Goal: Task Accomplishment & Management: Use online tool/utility

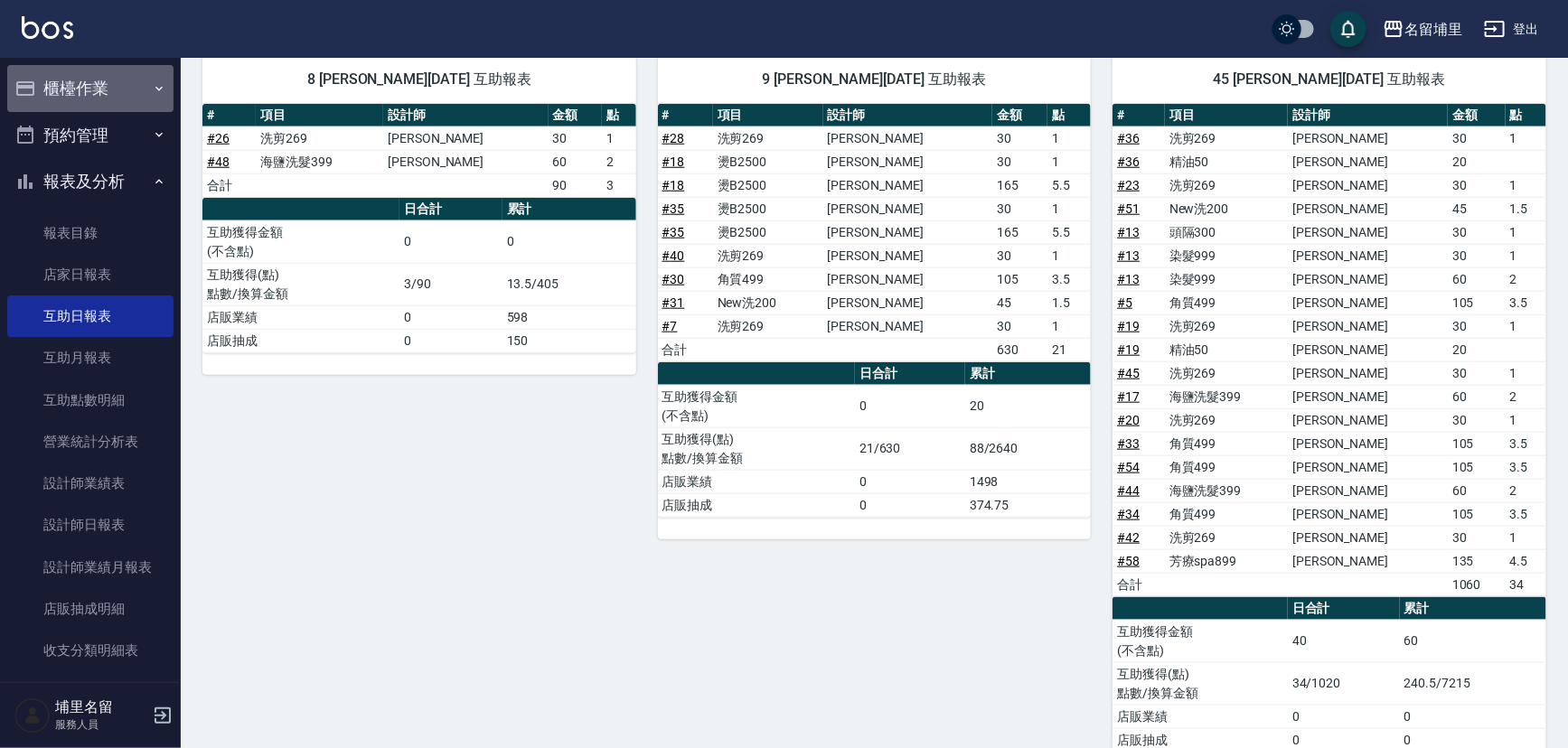
click at [110, 88] on button "櫃檯作業" at bounding box center [90, 89] width 166 height 47
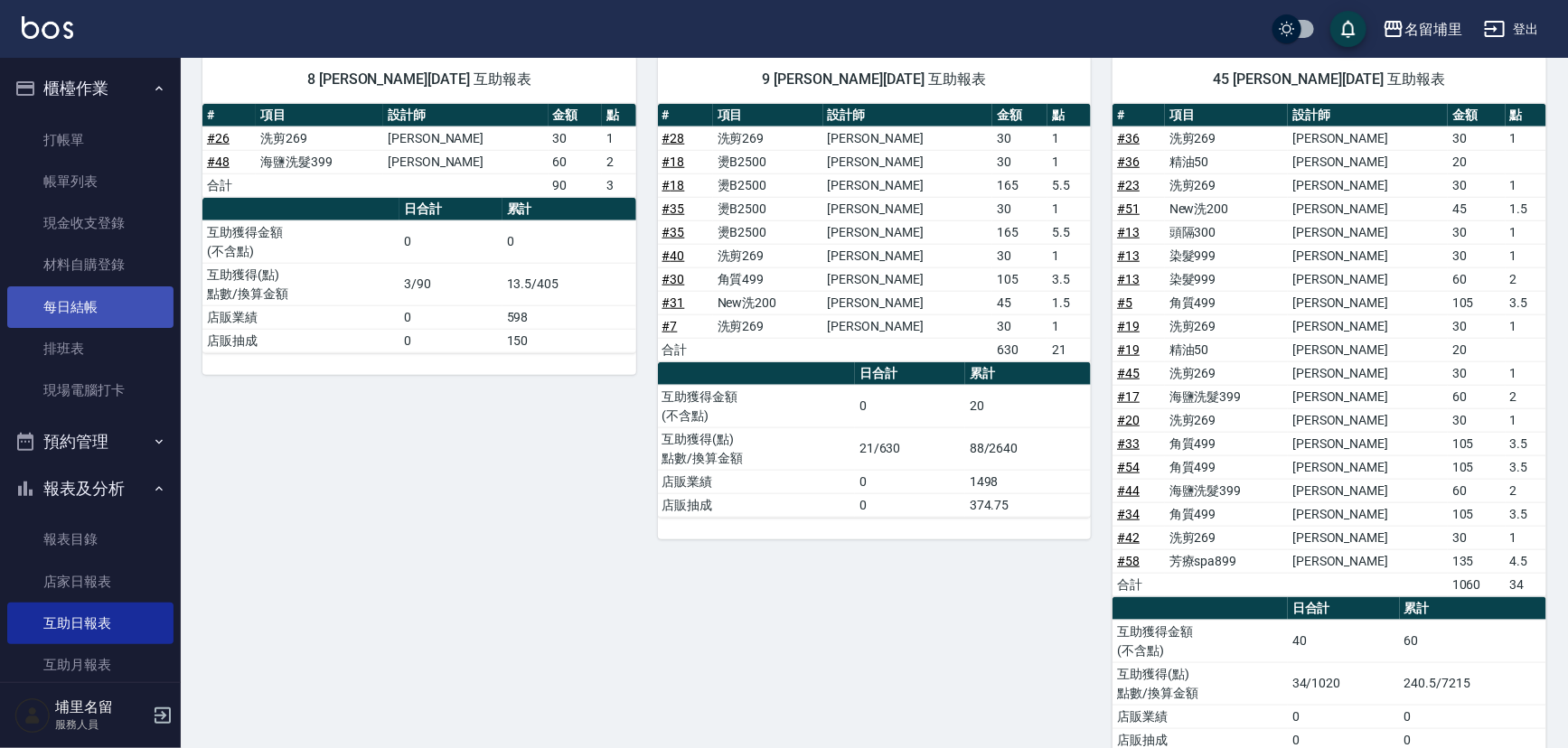
click at [92, 311] on link "每日結帳" at bounding box center [90, 307] width 166 height 42
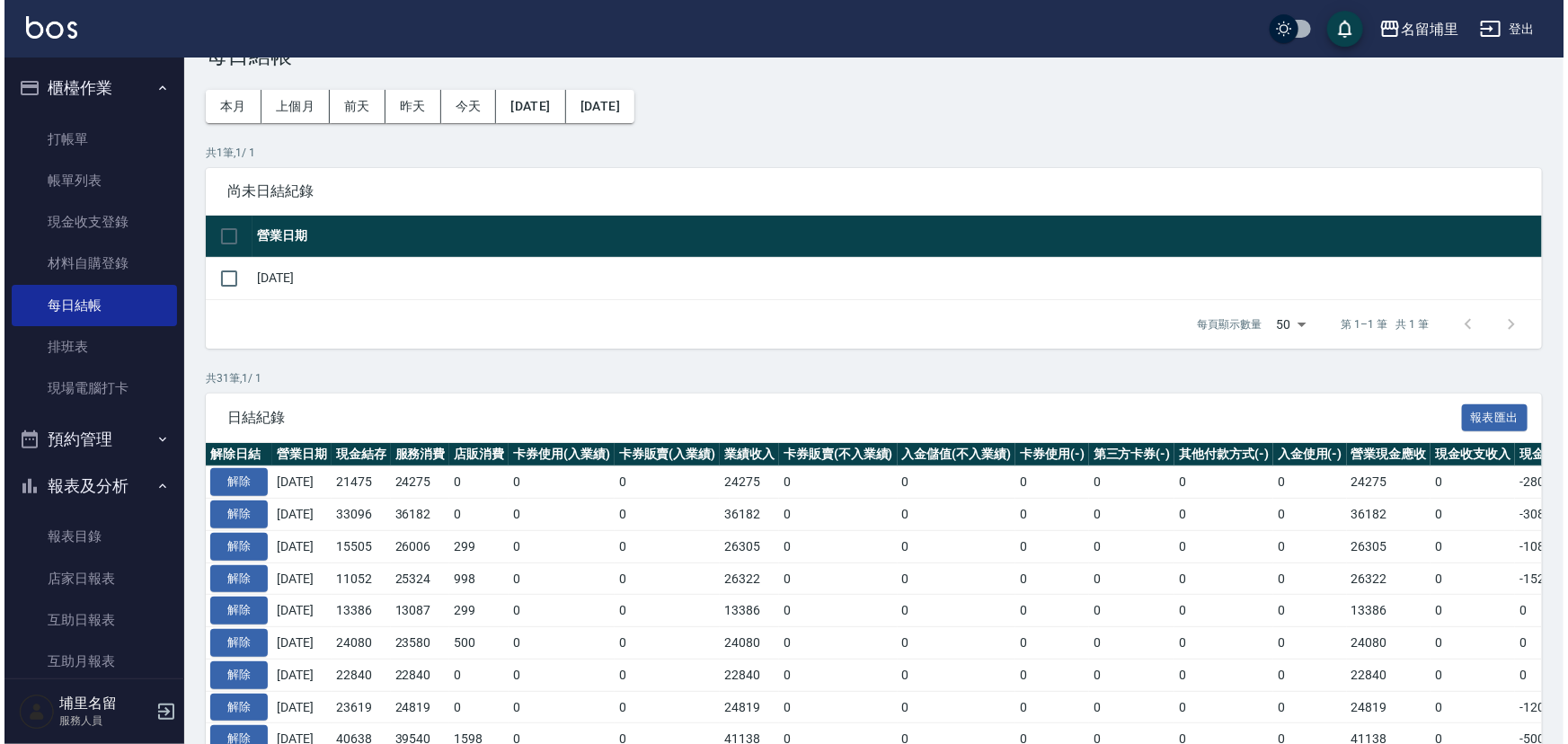
scroll to position [81, 0]
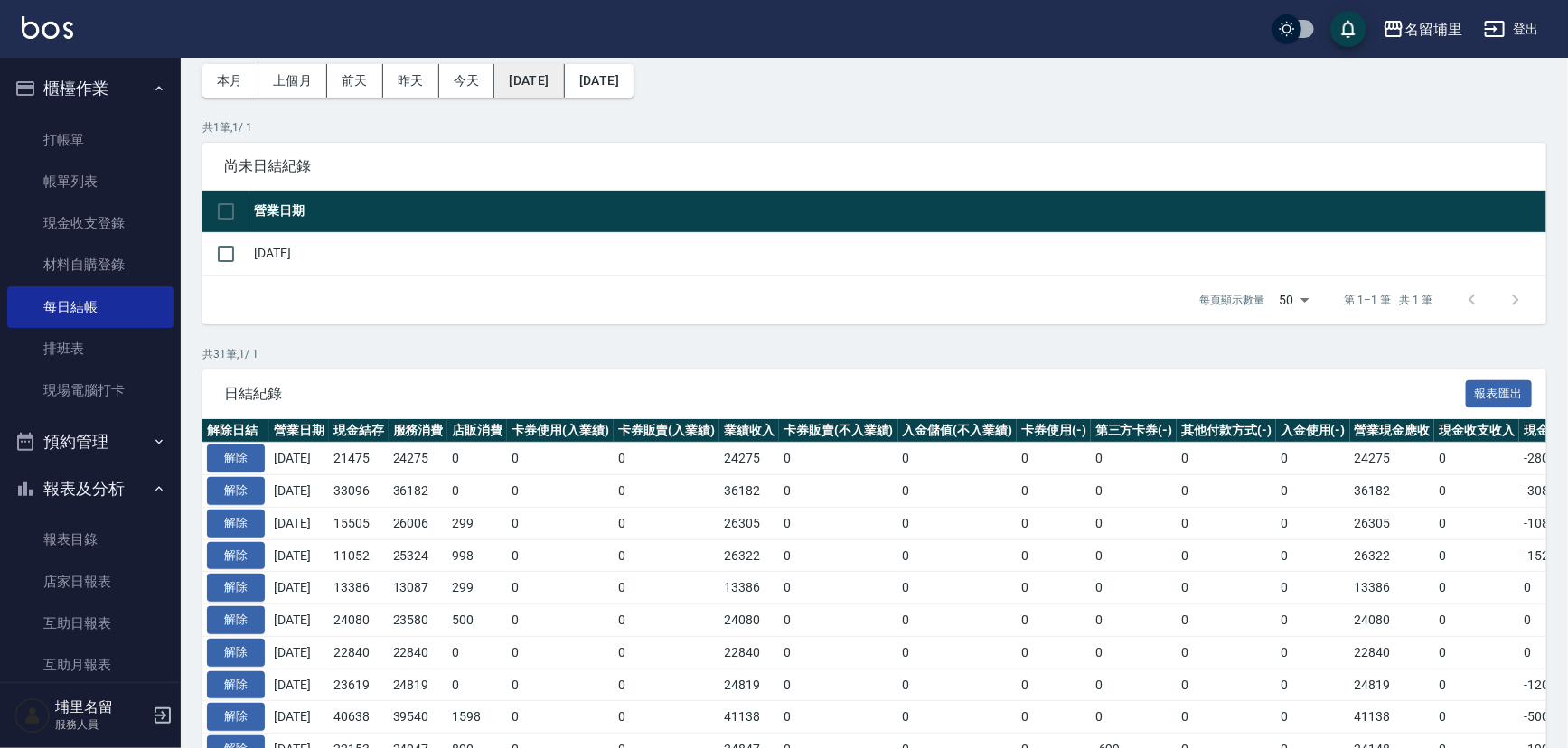
click at [564, 76] on button "[DATE]" at bounding box center [529, 81] width 69 height 33
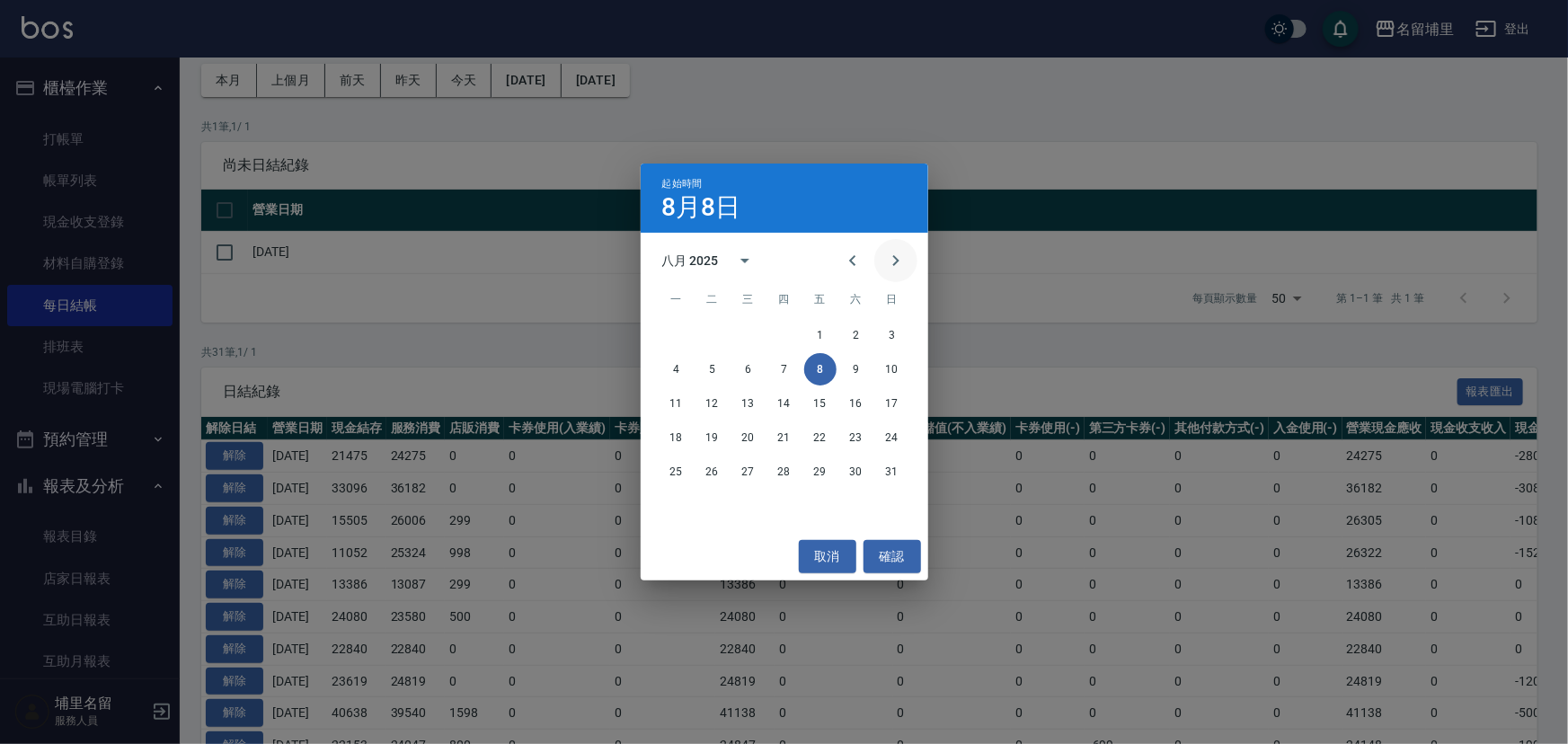
click at [896, 261] on icon "Next month" at bounding box center [896, 260] width 21 height 21
click at [679, 339] on button "1" at bounding box center [676, 335] width 32 height 32
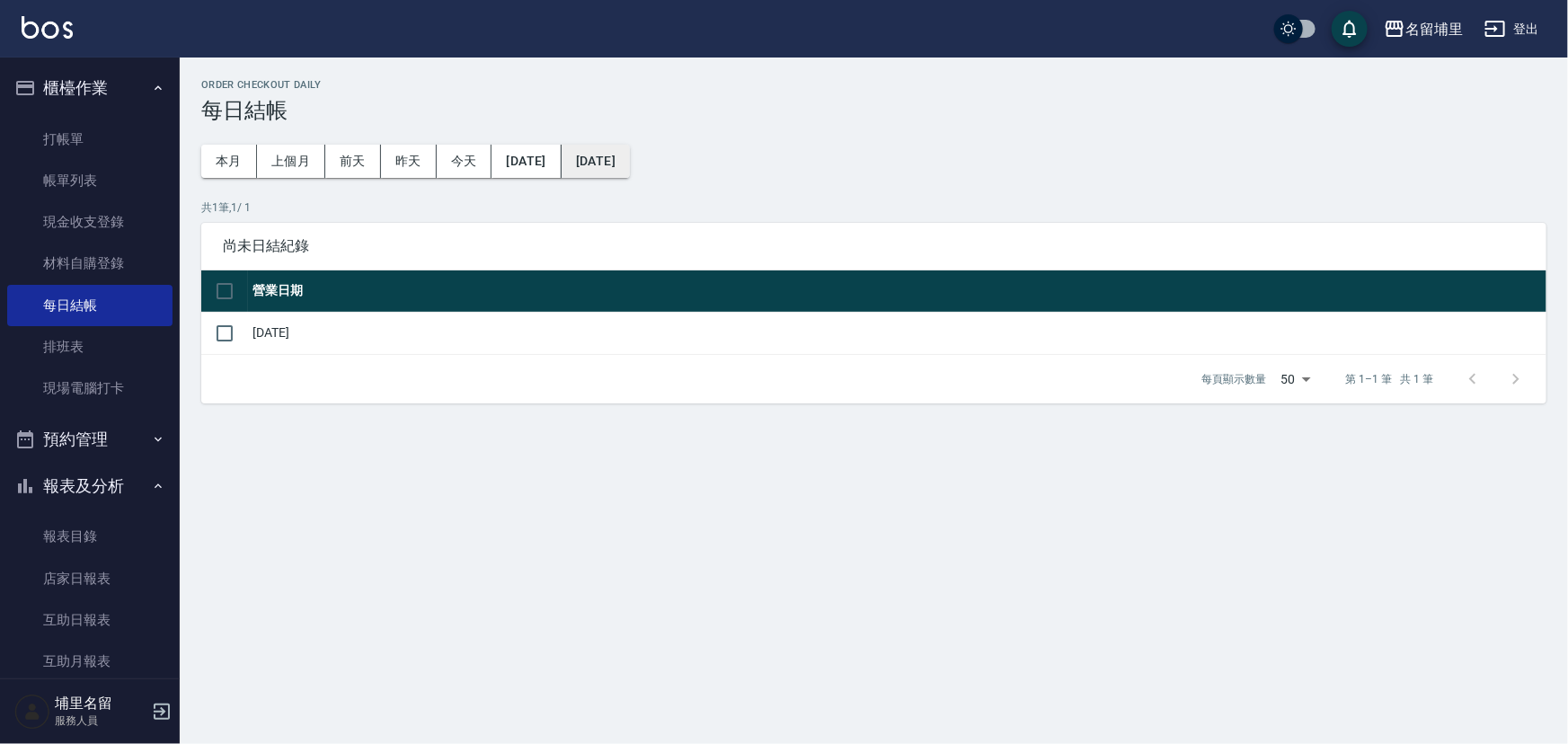
click at [630, 149] on button "[DATE]" at bounding box center [596, 161] width 68 height 33
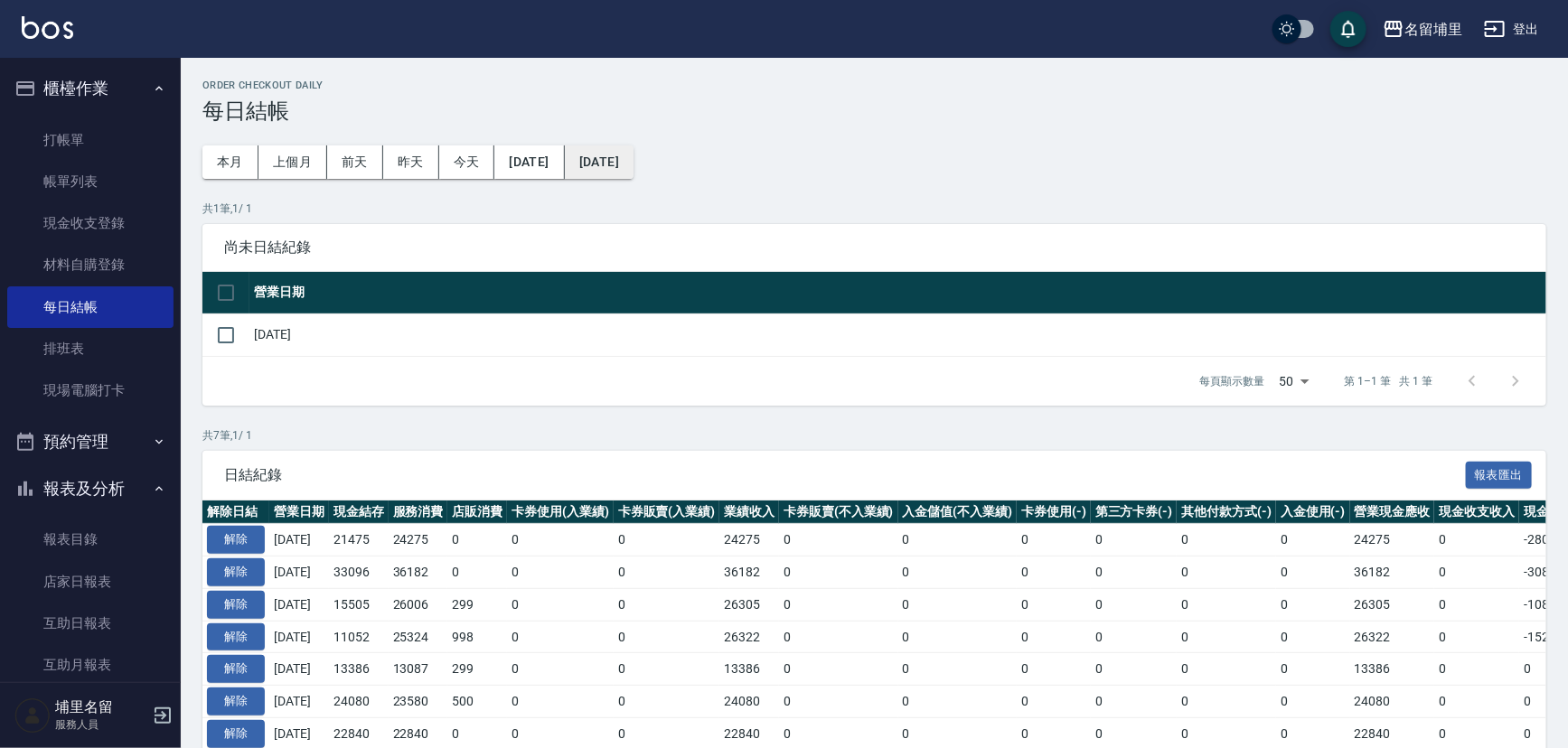
click at [633, 170] on button "[DATE]" at bounding box center [599, 162] width 68 height 33
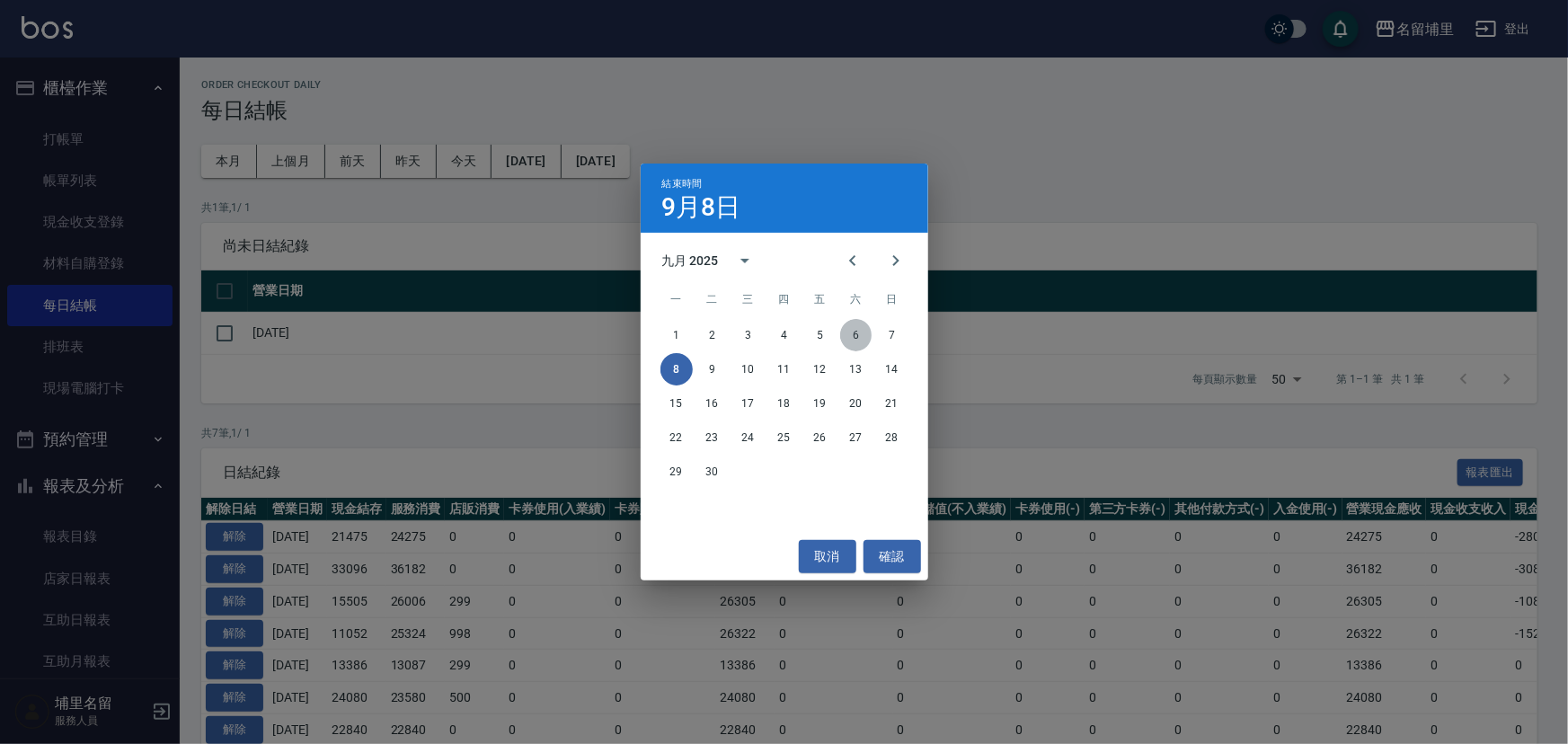
click at [857, 340] on button "6" at bounding box center [856, 335] width 32 height 32
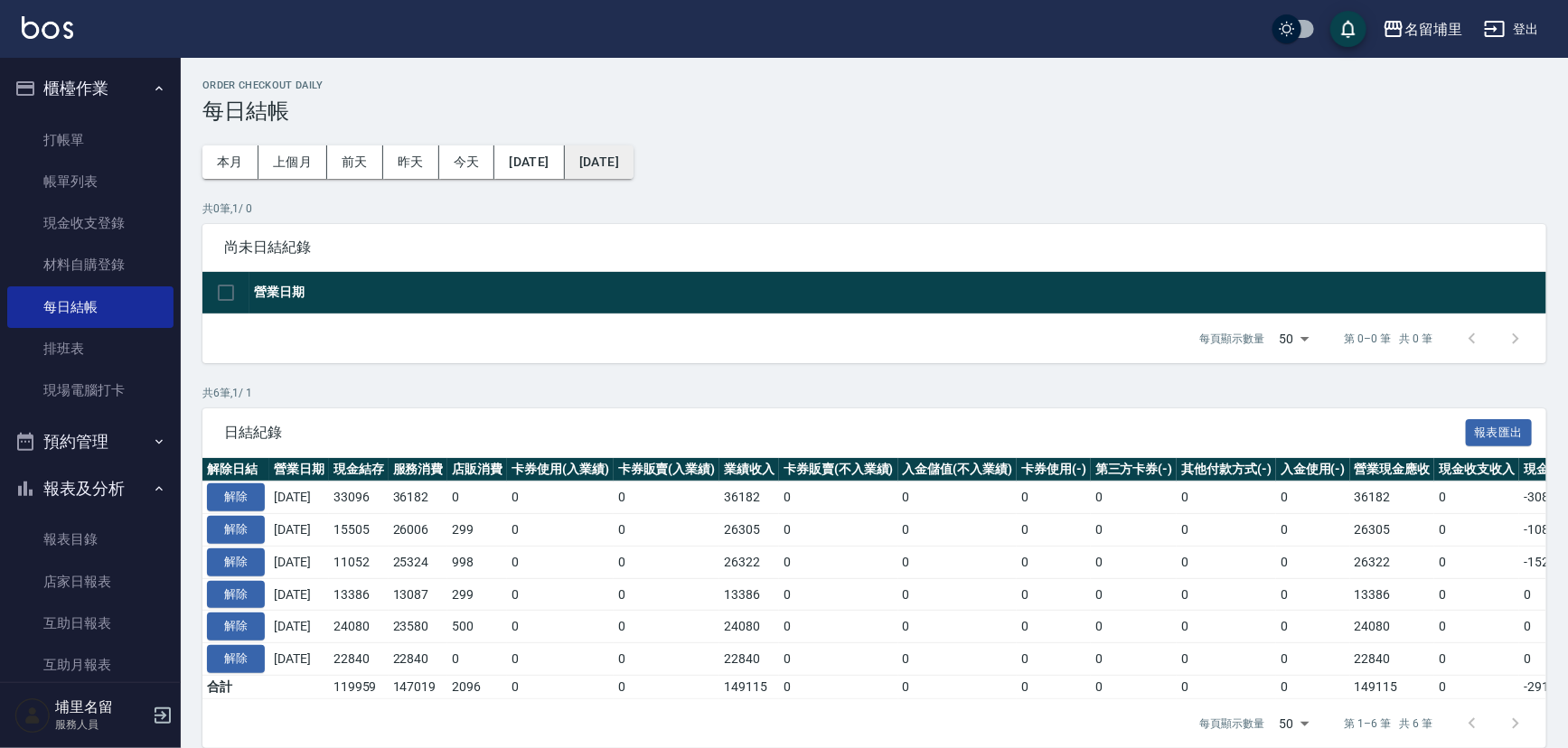
click at [633, 155] on button "[DATE]" at bounding box center [599, 162] width 68 height 33
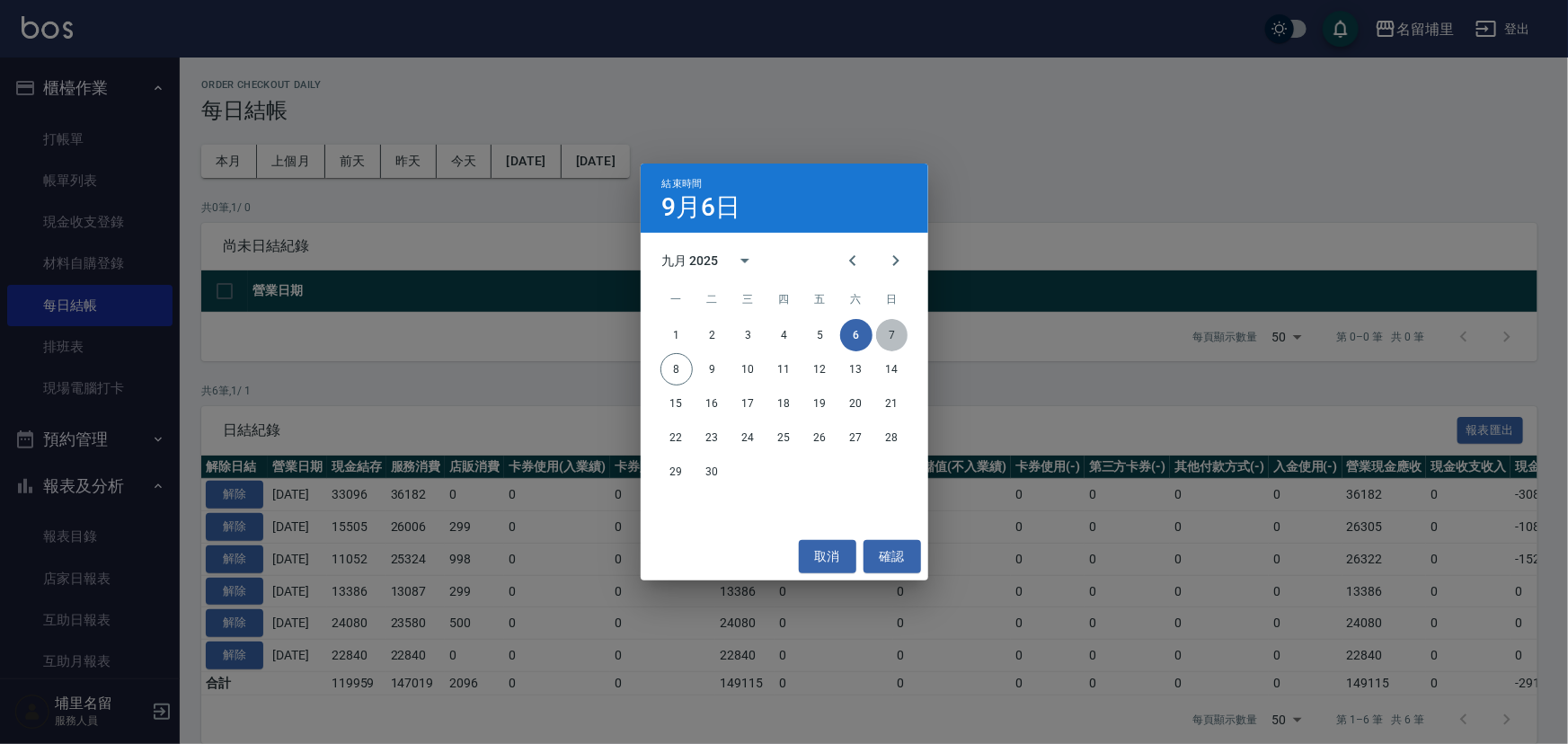
click at [898, 335] on button "7" at bounding box center [892, 335] width 32 height 32
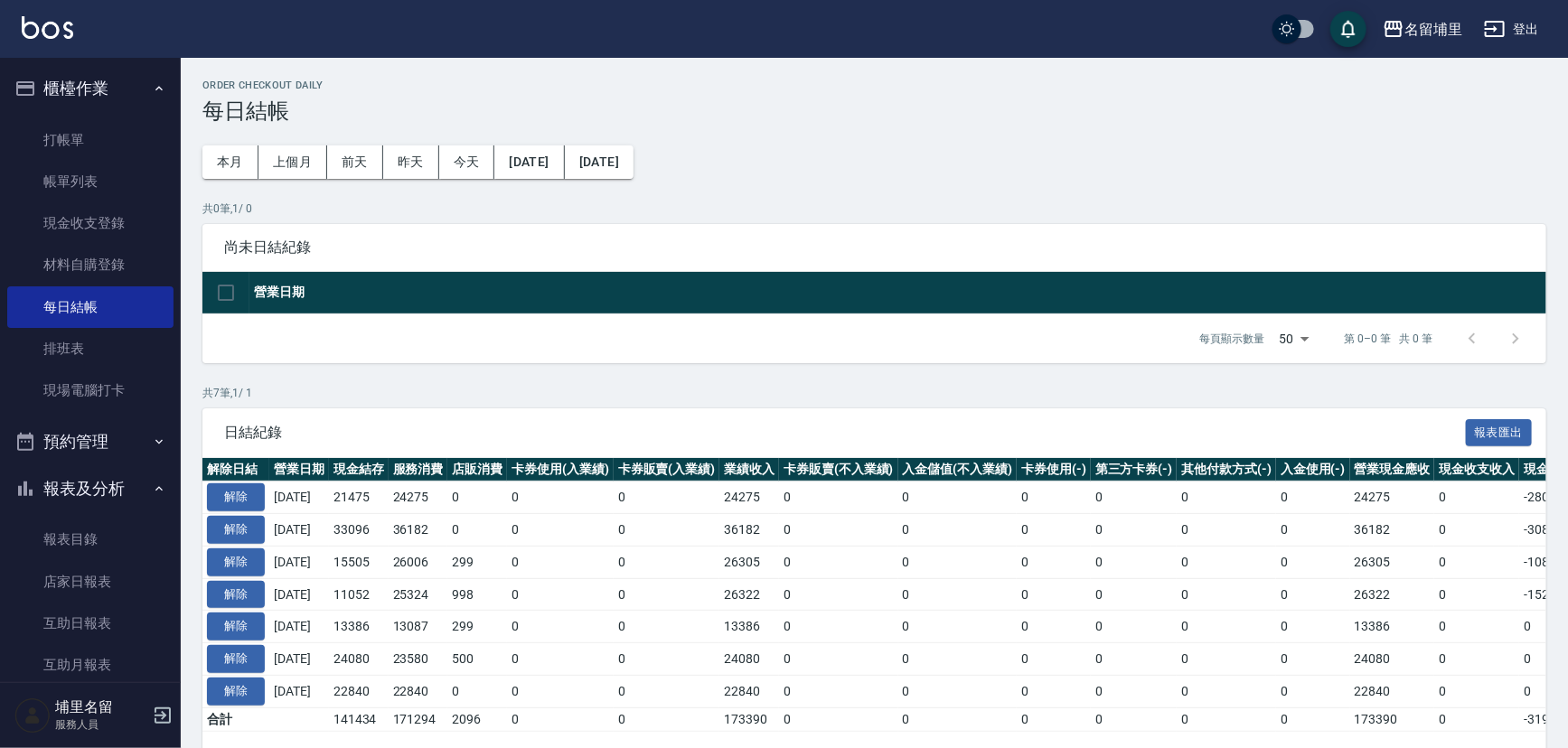
drag, startPoint x: 394, startPoint y: 499, endPoint x: 335, endPoint y: 501, distance: 59.0
click at [335, 501] on tr "解除 [DATE] 21475 24275 0 0 0 24275 0 0 0 0 0 0 24275 0 -2800 0 [DATE]" at bounding box center [1018, 497] width 1631 height 32
click at [329, 501] on td "[DATE]" at bounding box center [299, 497] width 60 height 32
drag, startPoint x: 359, startPoint y: 497, endPoint x: 393, endPoint y: 496, distance: 34.0
click at [388, 496] on td "21475" at bounding box center [358, 497] width 60 height 32
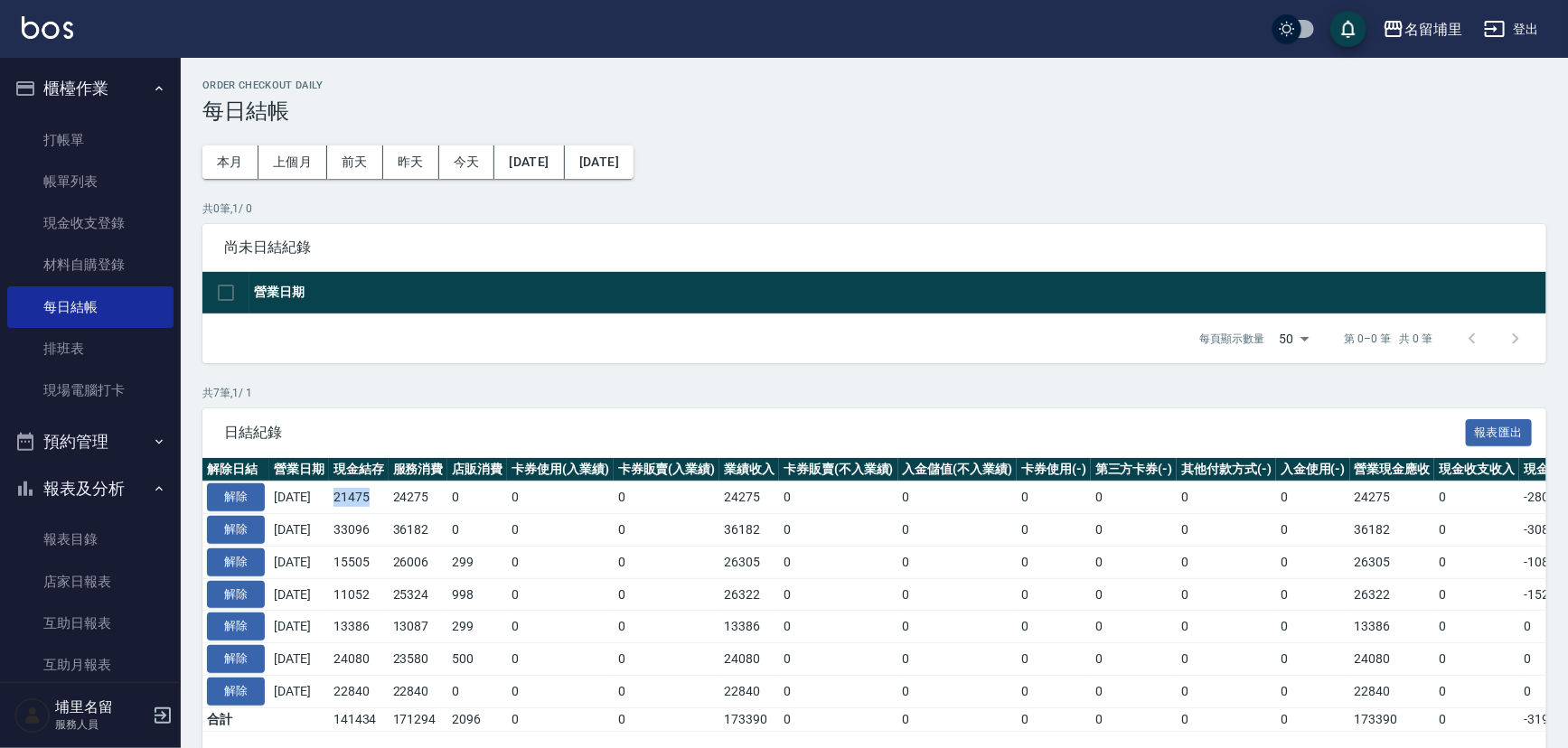
click at [388, 496] on td "21475" at bounding box center [358, 497] width 60 height 32
drag, startPoint x: 397, startPoint y: 494, endPoint x: 350, endPoint y: 503, distance: 47.9
click at [350, 503] on td "21475" at bounding box center [358, 497] width 60 height 32
drag, startPoint x: 348, startPoint y: 503, endPoint x: 383, endPoint y: 502, distance: 35.0
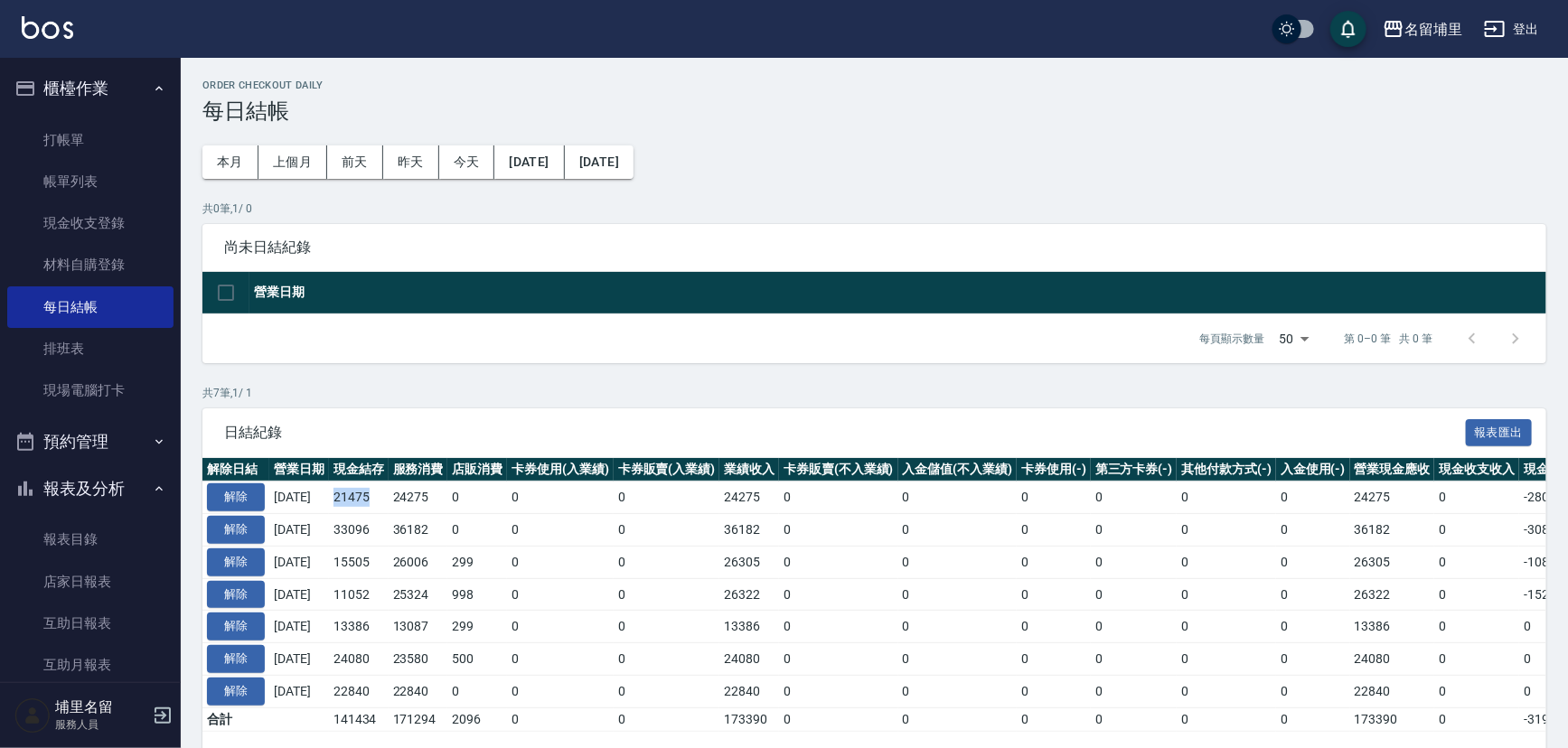
click at [383, 502] on td "21475" at bounding box center [358, 497] width 60 height 32
drag, startPoint x: 390, startPoint y: 498, endPoint x: 350, endPoint y: 501, distance: 40.1
click at [350, 501] on td "21475" at bounding box center [358, 497] width 60 height 32
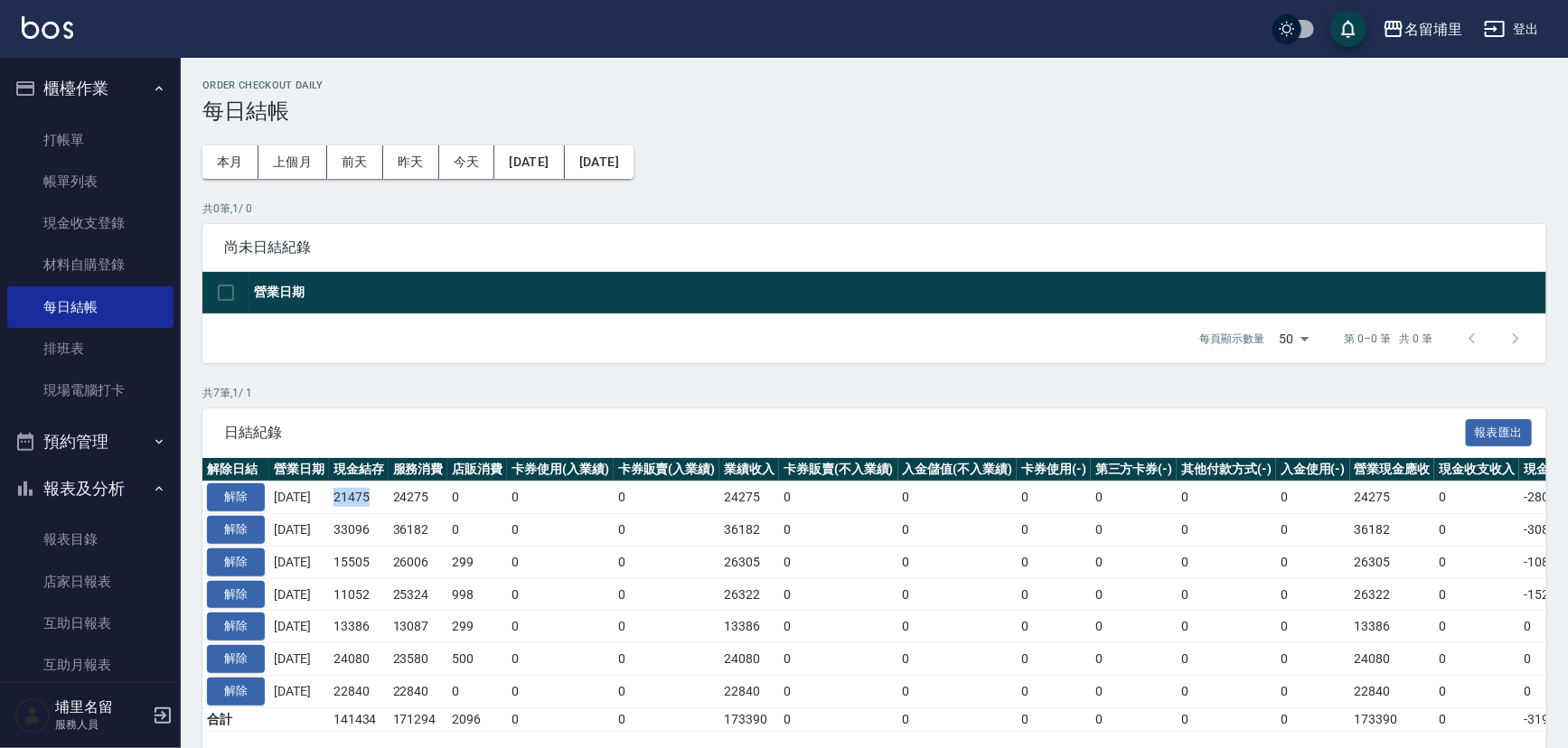
drag, startPoint x: 350, startPoint y: 501, endPoint x: 390, endPoint y: 500, distance: 40.0
click at [388, 500] on td "21475" at bounding box center [358, 497] width 60 height 32
drag, startPoint x: 394, startPoint y: 496, endPoint x: 348, endPoint y: 502, distance: 46.4
click at [348, 503] on td "21475" at bounding box center [358, 497] width 60 height 32
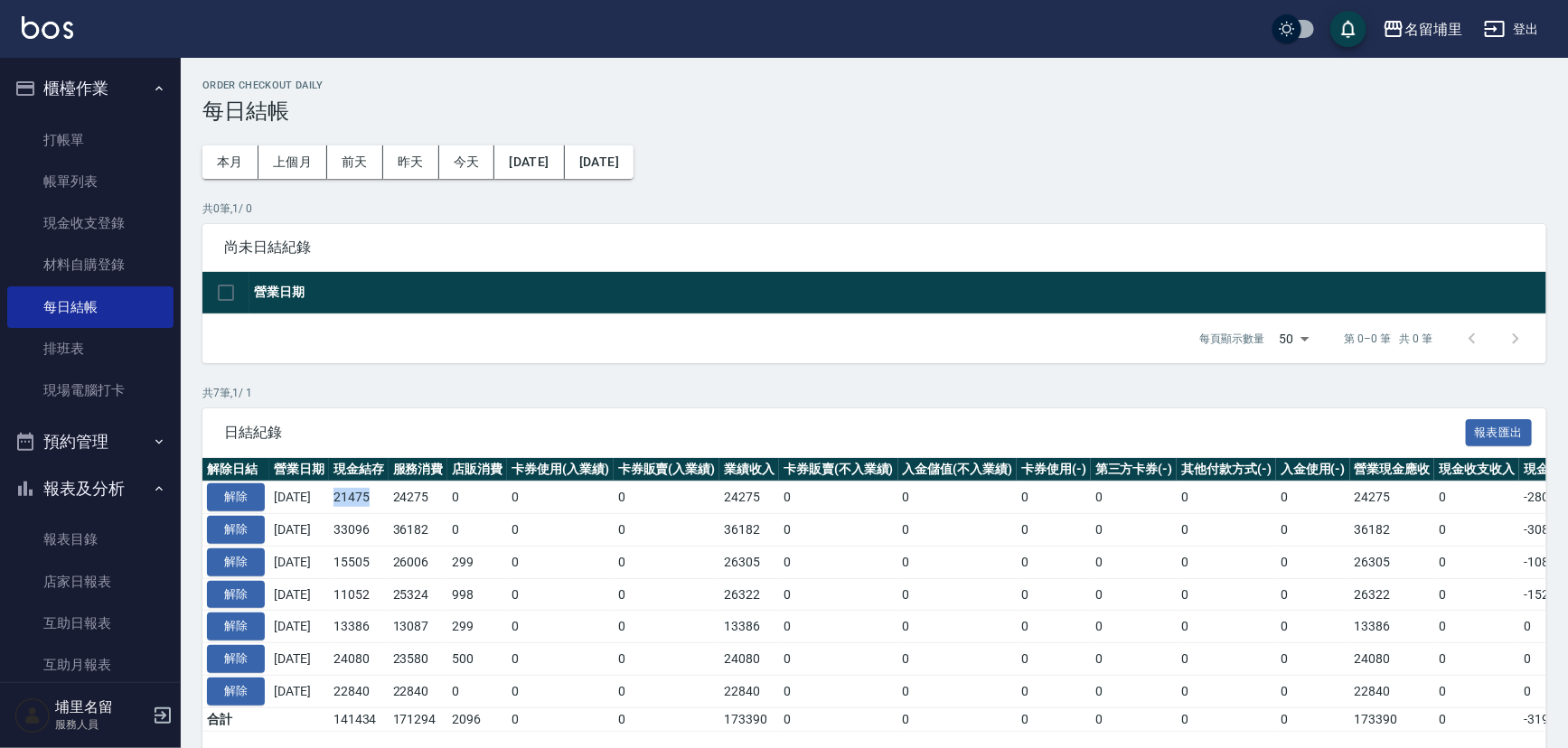
click at [348, 502] on td "21475" at bounding box center [358, 497] width 60 height 32
drag, startPoint x: 395, startPoint y: 496, endPoint x: 346, endPoint y: 501, distance: 49.3
click at [346, 501] on td "21475" at bounding box center [358, 497] width 60 height 32
drag, startPoint x: 347, startPoint y: 501, endPoint x: 389, endPoint y: 500, distance: 42.0
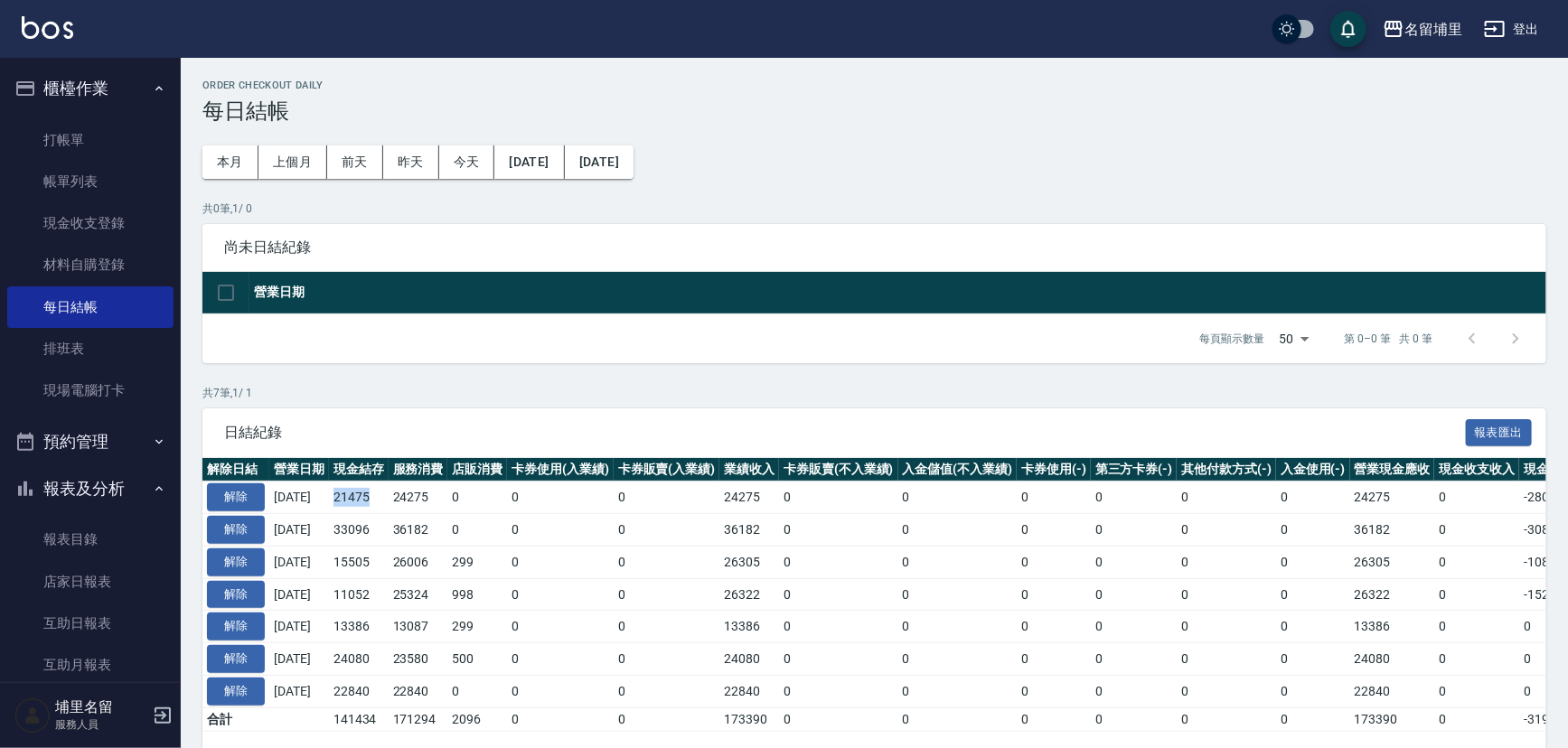
click at [388, 500] on td "21475" at bounding box center [358, 497] width 60 height 32
click at [437, 367] on div "Order checkout daily 每日結帳 本月 上個月 [DATE] [DATE] [DATE] [DATE] [DATE] 共 0 筆, 1 / …" at bounding box center [873, 429] width 1387 height 744
